Goal: Information Seeking & Learning: Learn about a topic

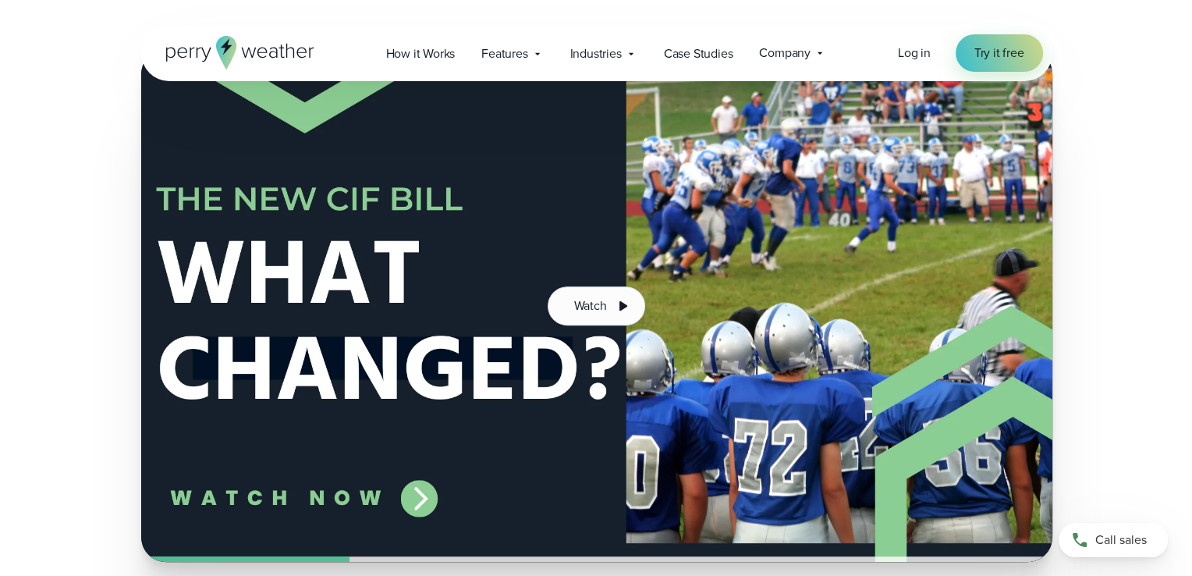
scroll to position [495, 0]
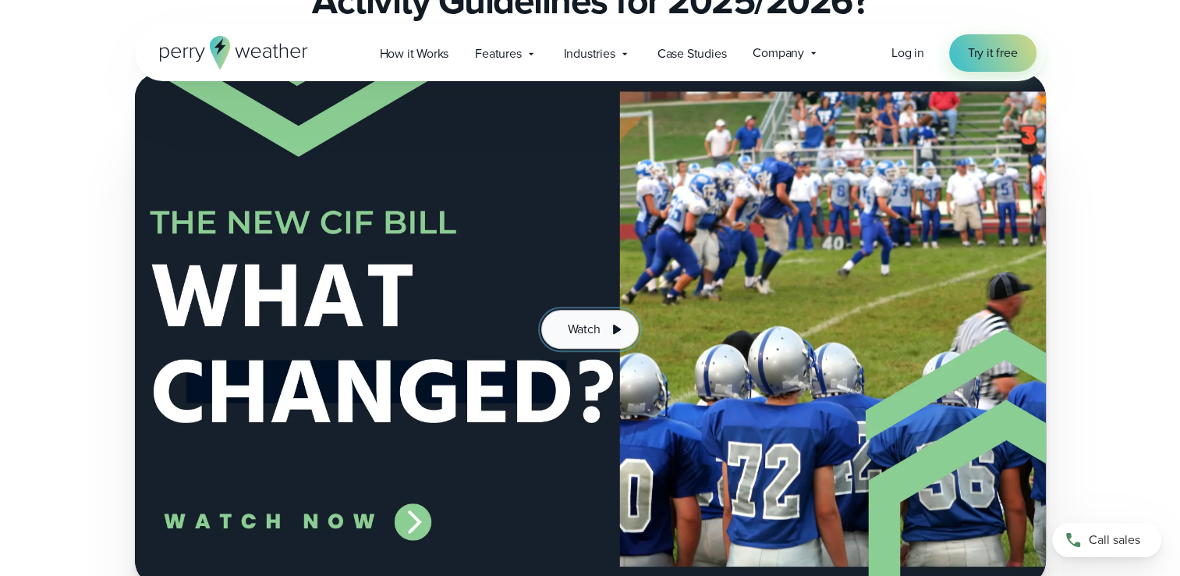
click at [615, 334] on icon at bounding box center [616, 329] width 19 height 19
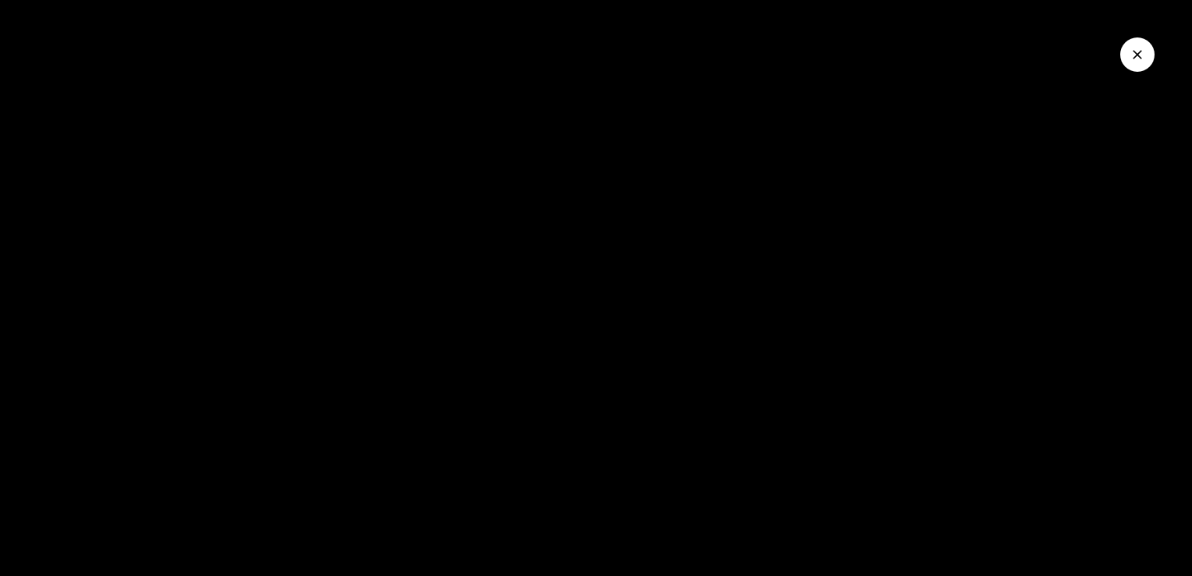
click at [643, 331] on div at bounding box center [596, 288] width 1192 height 576
click at [602, 281] on div at bounding box center [596, 288] width 1192 height 576
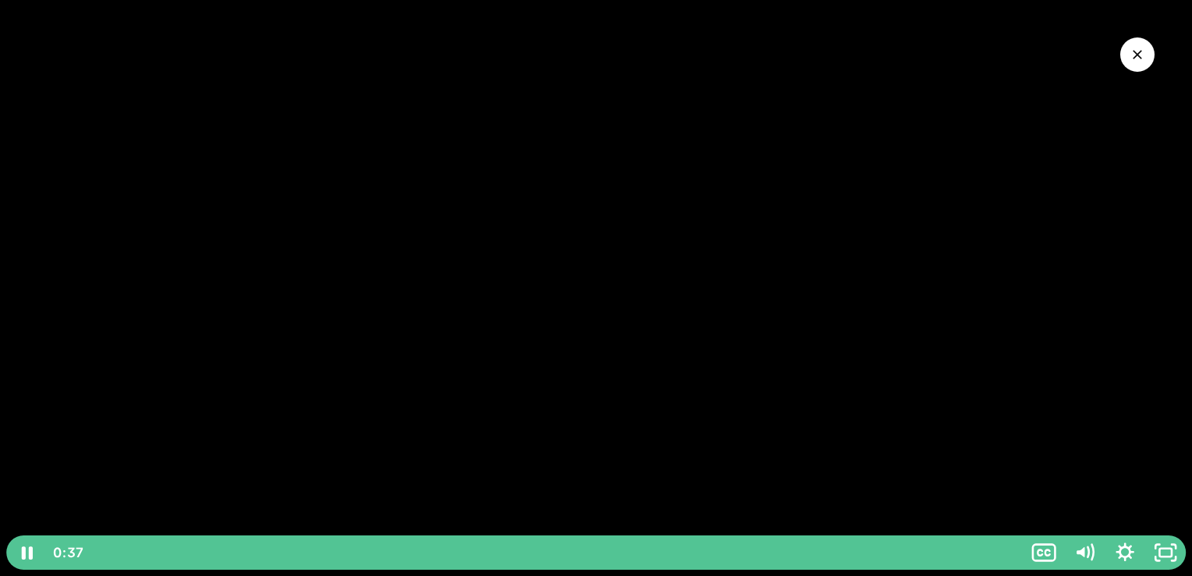
click at [23, 556] on icon "Pause" at bounding box center [26, 552] width 11 height 13
click at [30, 557] on div at bounding box center [596, 288] width 1192 height 576
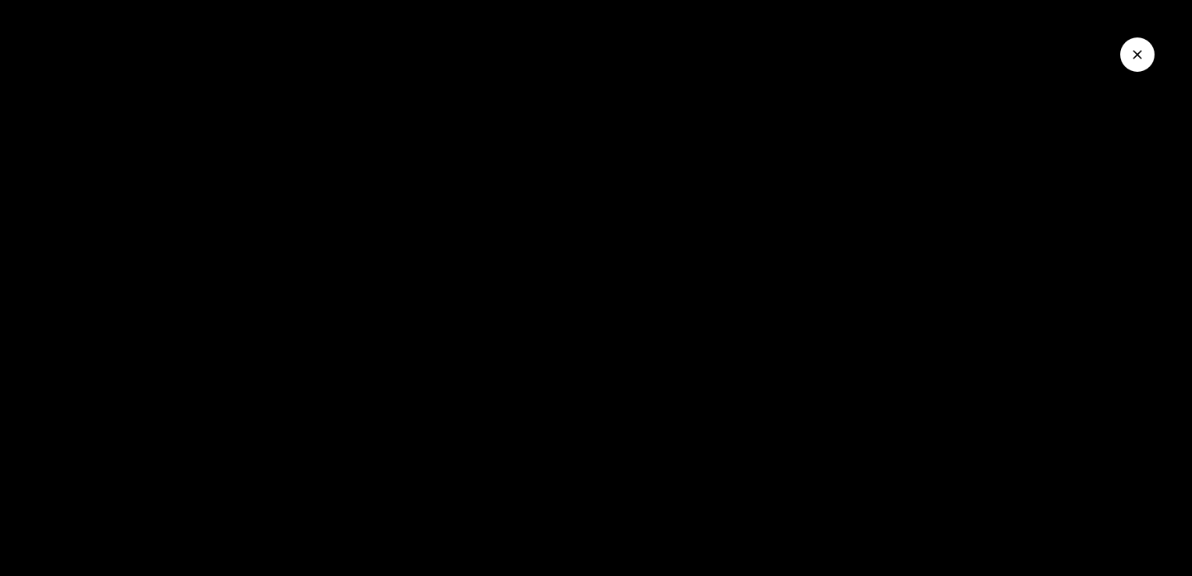
click at [24, 558] on div at bounding box center [596, 288] width 1192 height 576
